Goal: Transaction & Acquisition: Purchase product/service

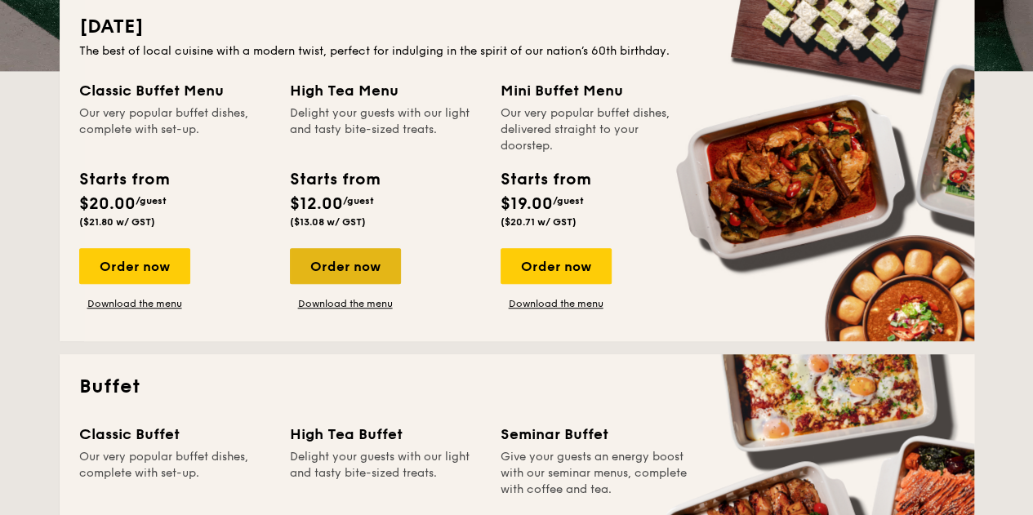
click at [365, 262] on div "Order now" at bounding box center [345, 266] width 111 height 36
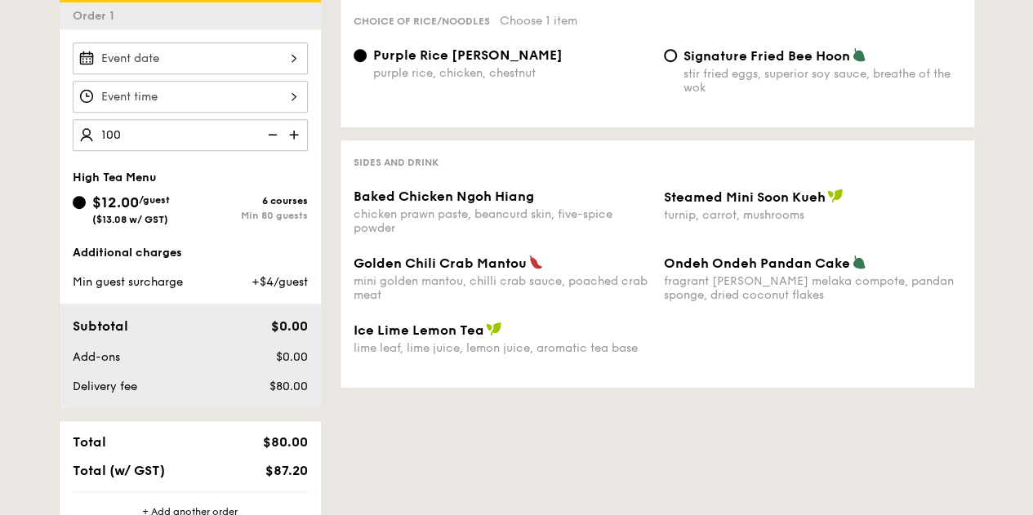
scroll to position [464, 0]
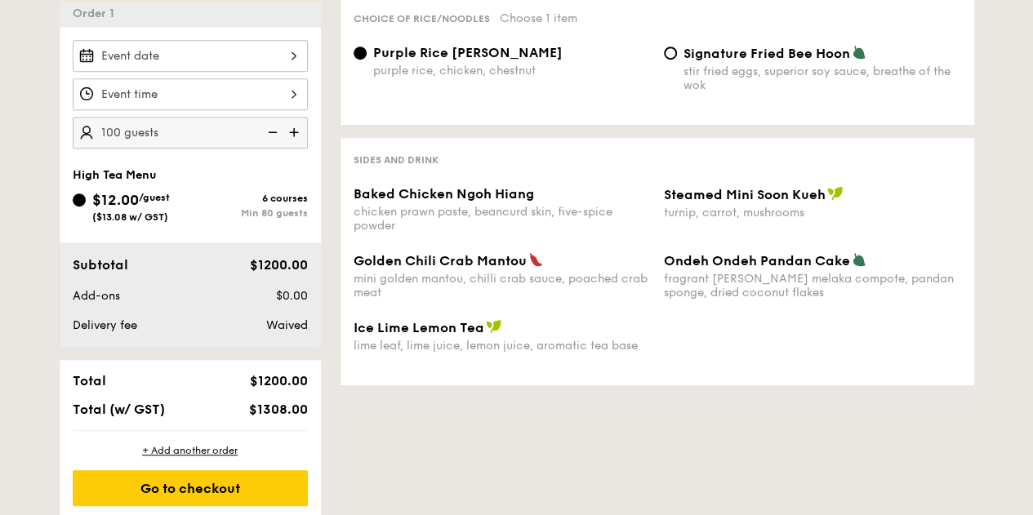
click at [367, 449] on div "1 - Select menu 2 - Select items 3 - Check out Order 1 100 guests High Tea Menu…" at bounding box center [517, 205] width 941 height 627
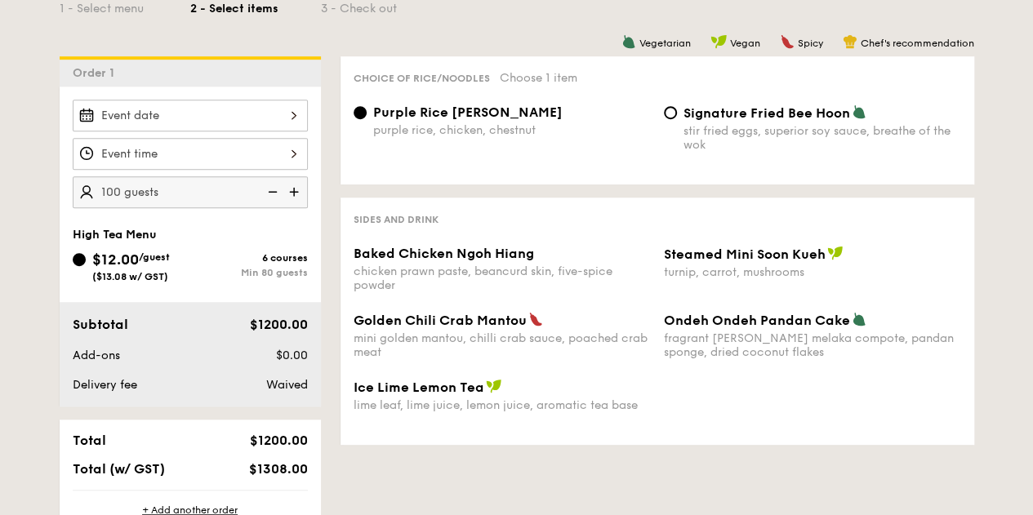
scroll to position [244, 0]
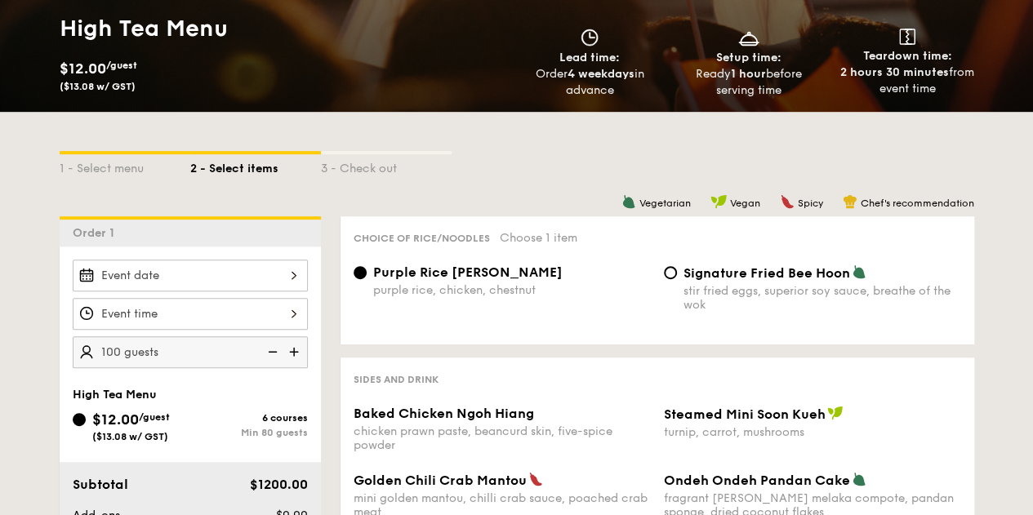
click at [295, 353] on img at bounding box center [295, 351] width 24 height 31
click at [273, 352] on img at bounding box center [271, 351] width 24 height 31
type input "110 guests"
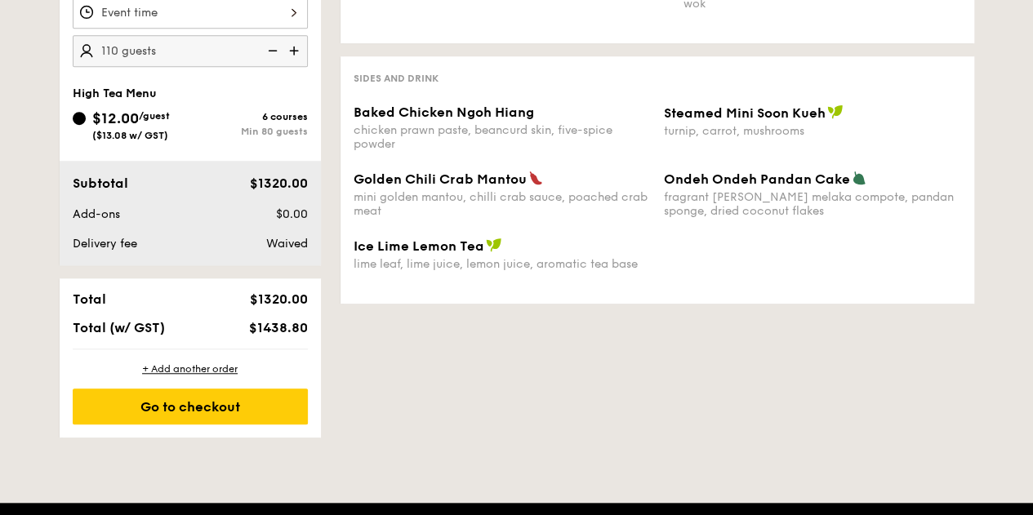
scroll to position [546, 0]
